Goal: Navigation & Orientation: Understand site structure

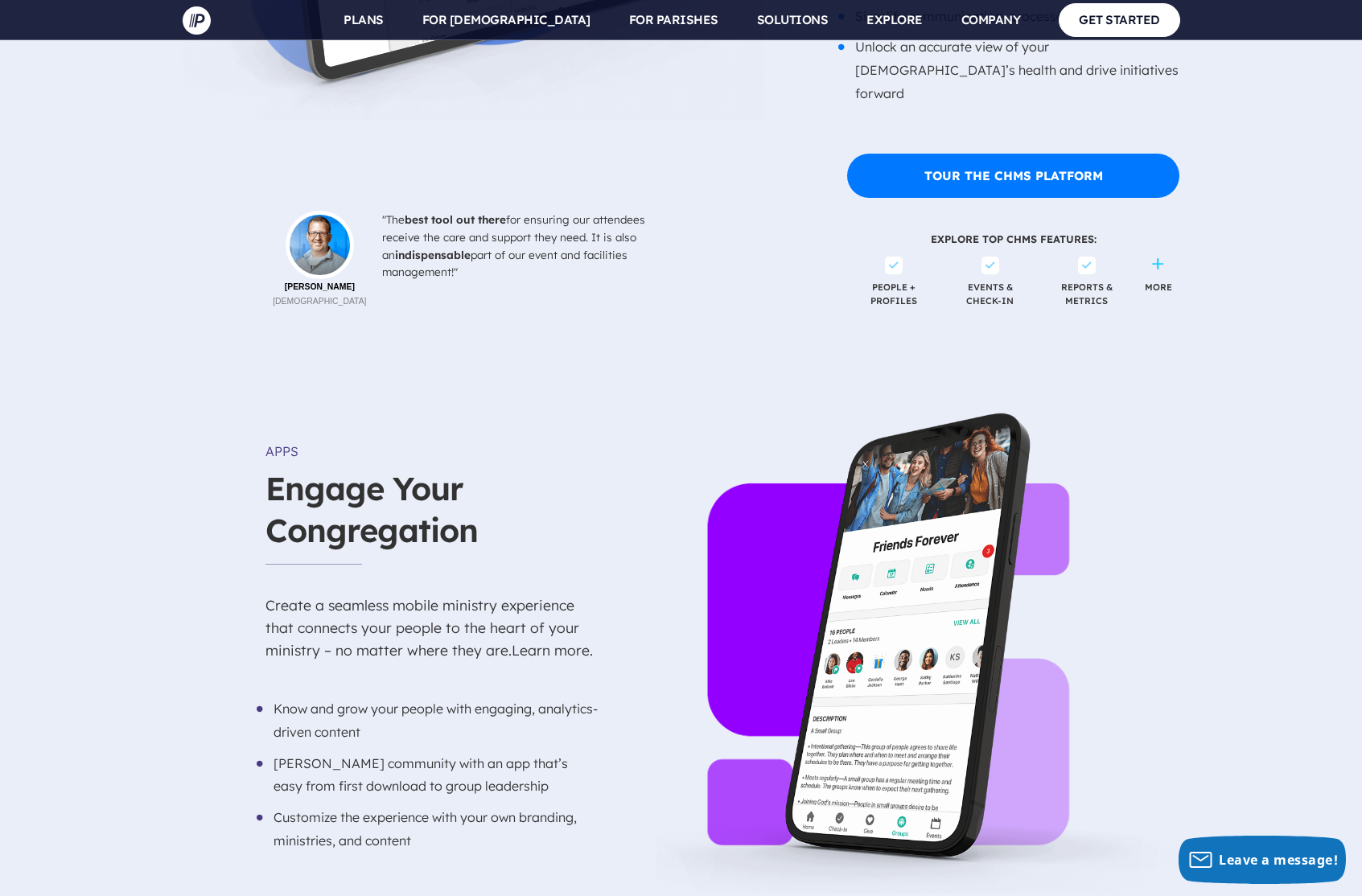
scroll to position [2332, 0]
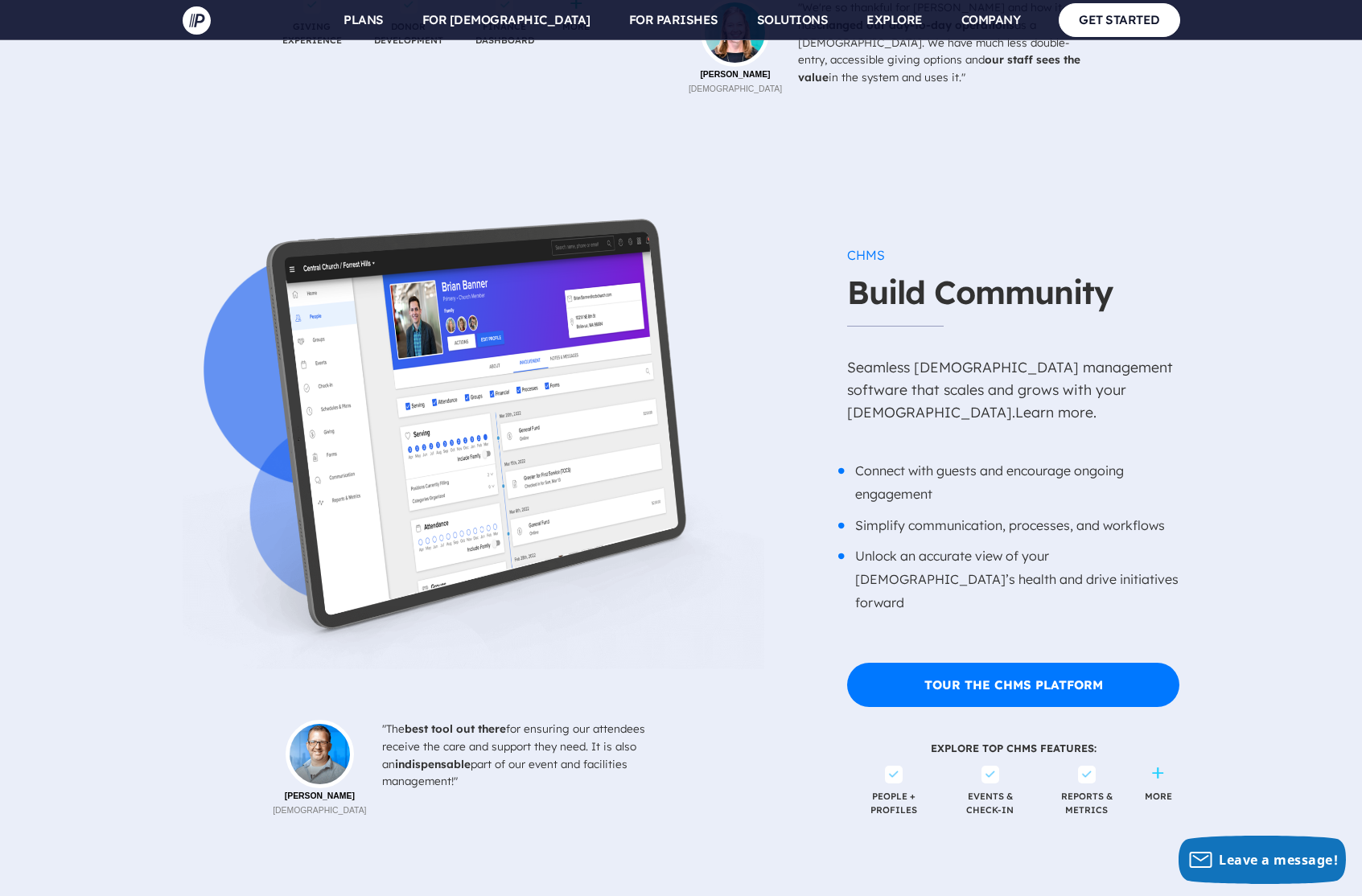
scroll to position [1689, 0]
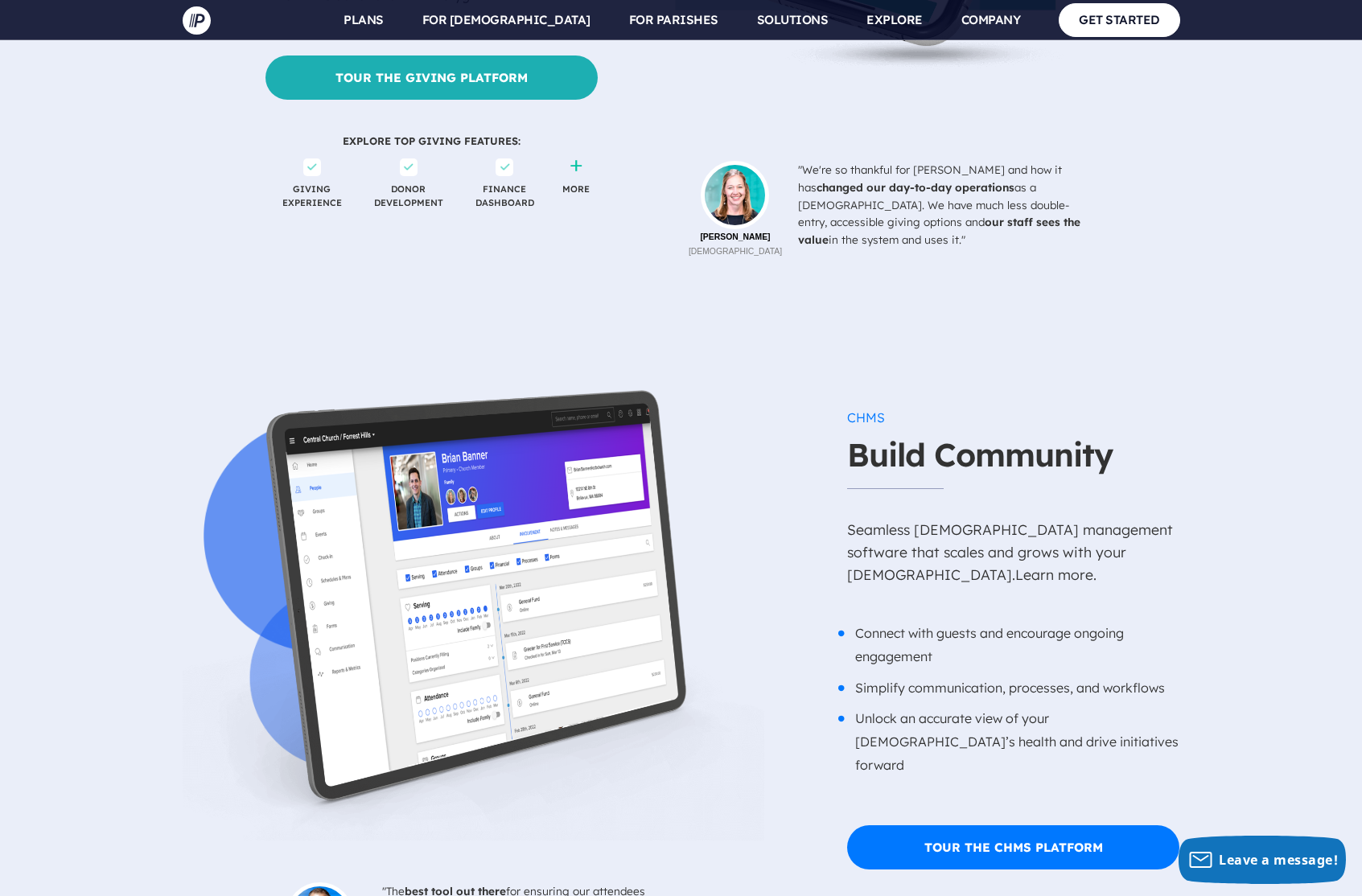
click at [860, 402] on h6 "CHMS" at bounding box center [1013, 417] width 332 height 31
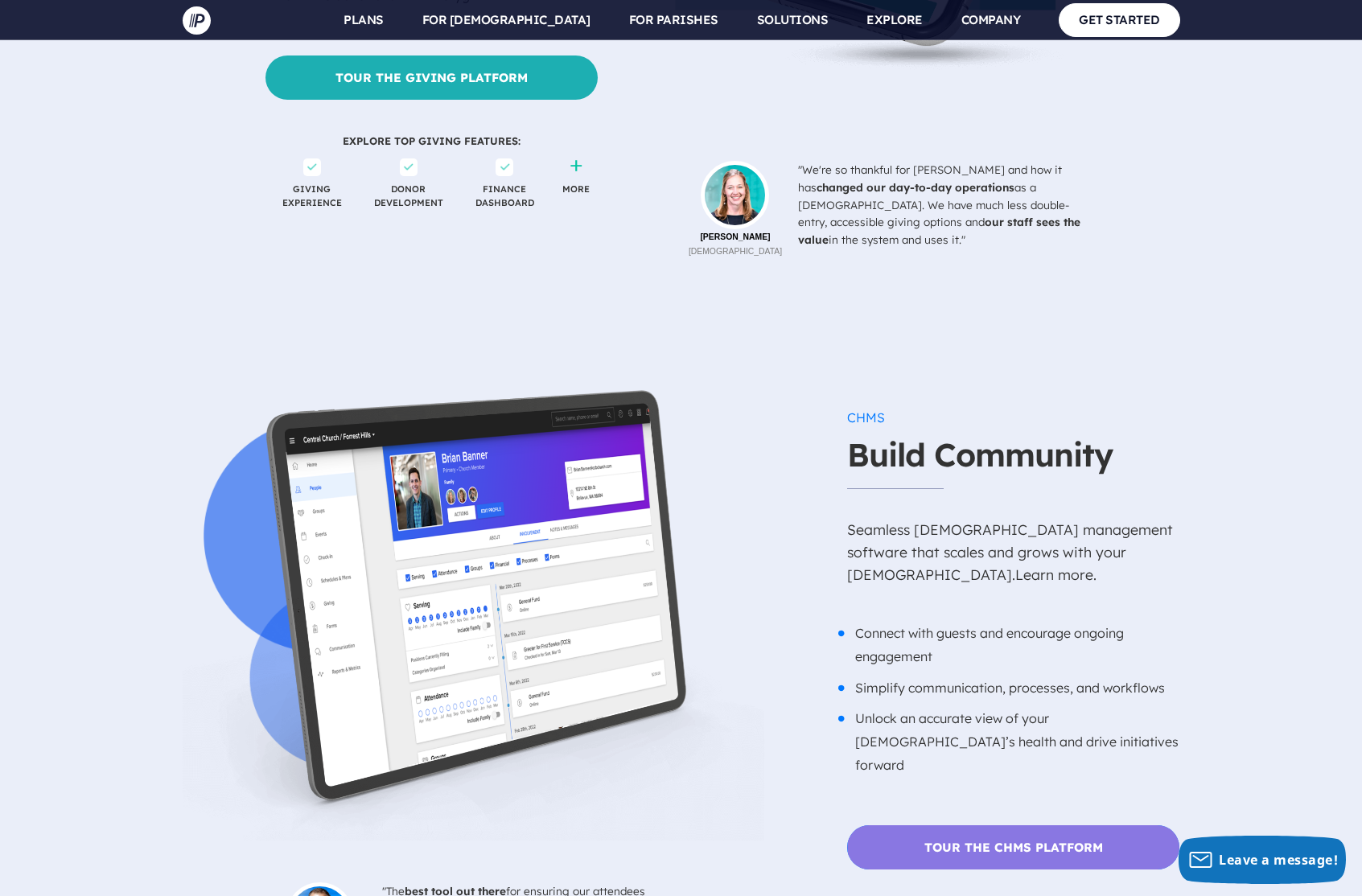
click at [980, 825] on link "Tour the ChMS Platform" at bounding box center [1013, 847] width 332 height 44
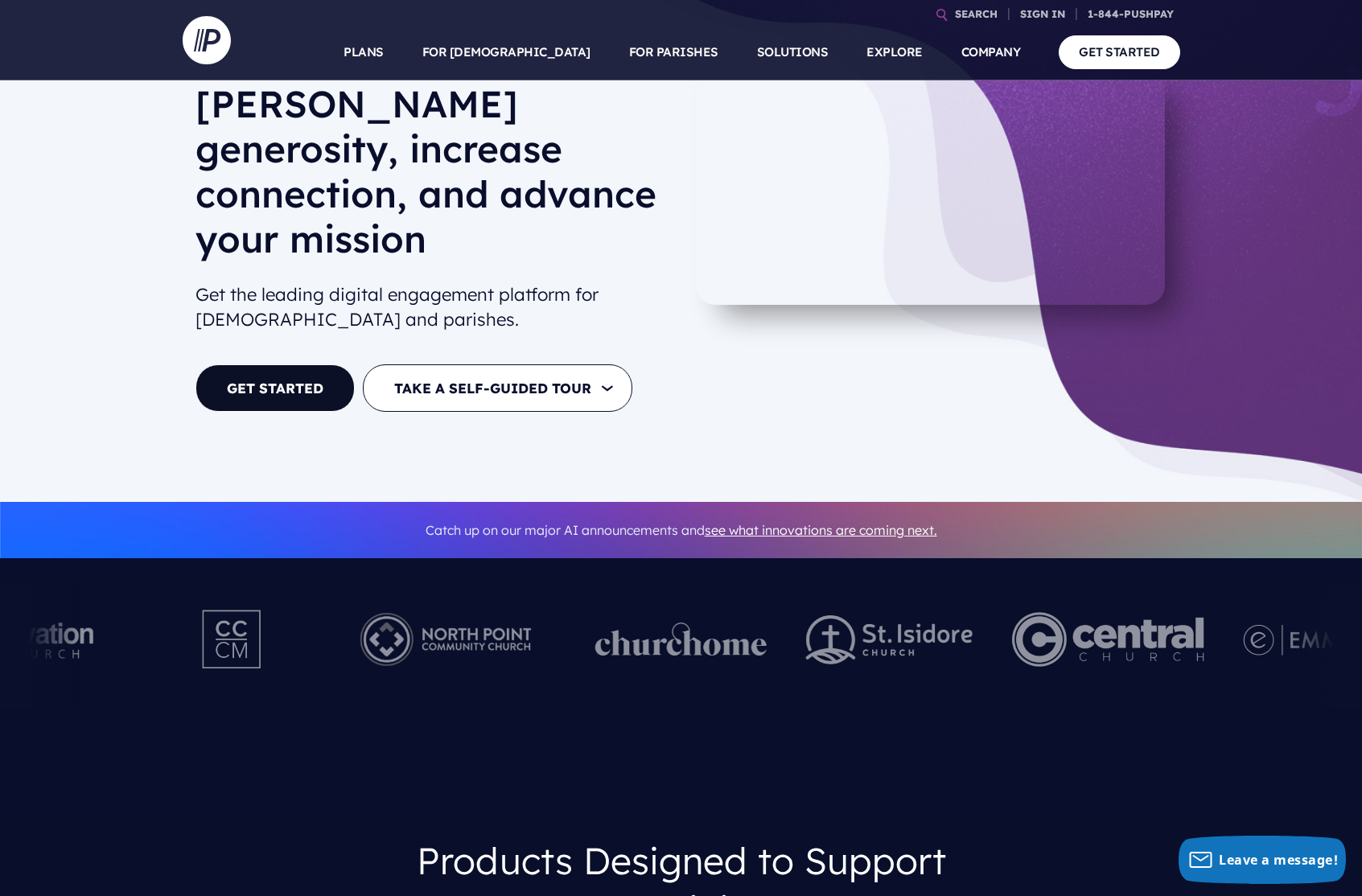
scroll to position [0, 0]
